Goal: Book appointment/travel/reservation

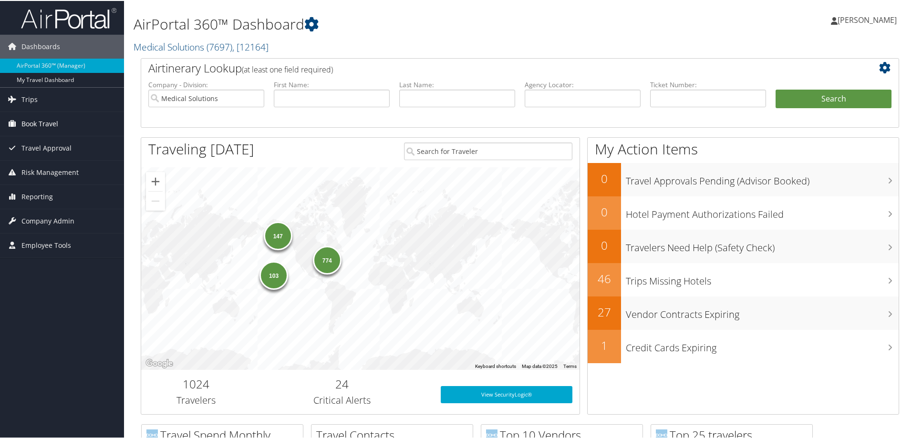
click at [41, 124] on span "Book Travel" at bounding box center [39, 123] width 37 height 24
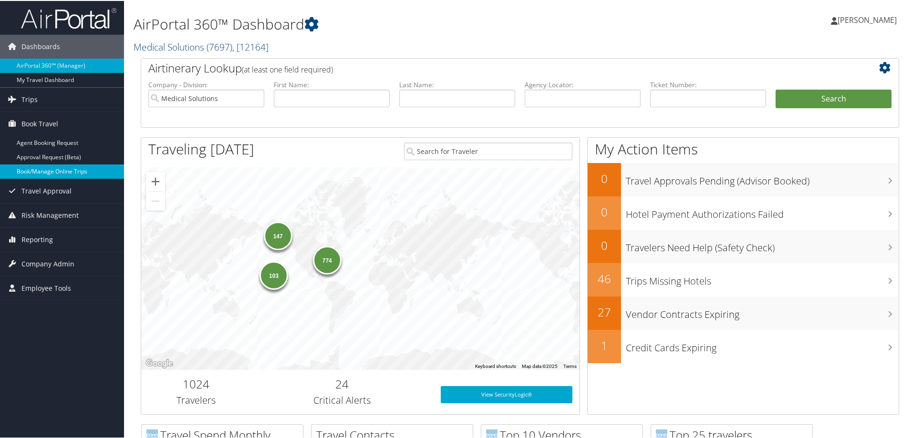
click at [67, 170] on link "Book/Manage Online Trips" at bounding box center [62, 171] width 124 height 14
